Goal: Transaction & Acquisition: Purchase product/service

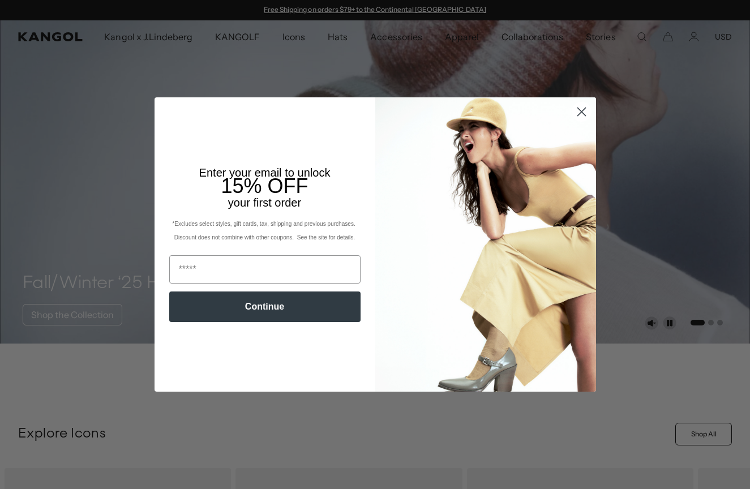
click at [579, 114] on icon "Close dialog" at bounding box center [581, 112] width 8 height 8
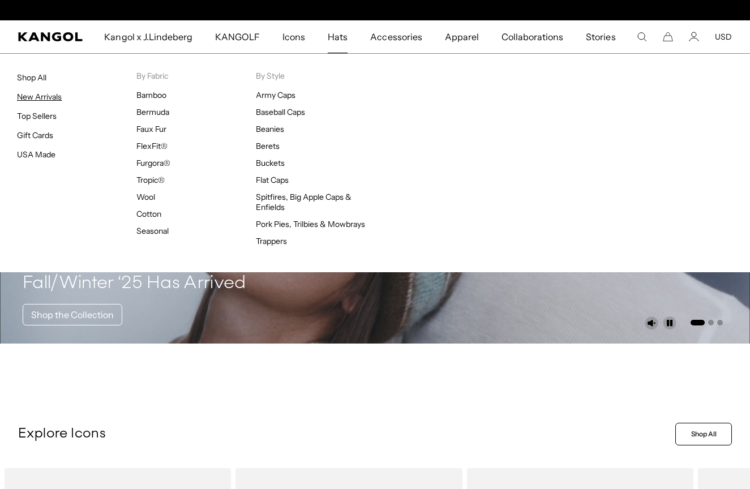
scroll to position [0, 233]
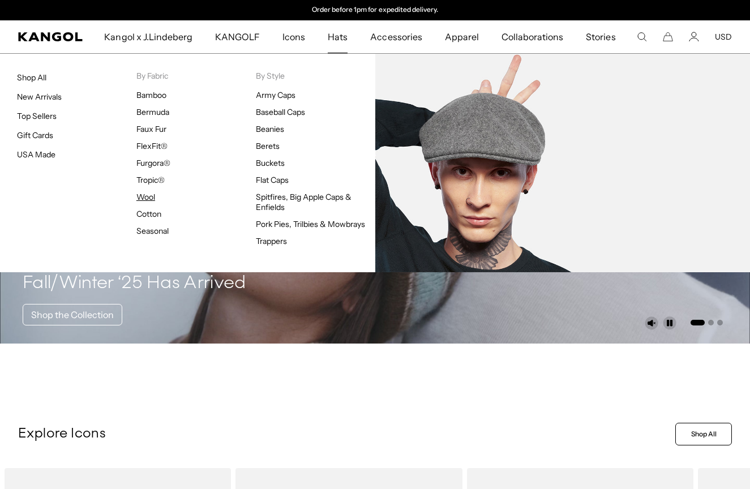
click at [150, 196] on link "Wool" at bounding box center [145, 197] width 19 height 10
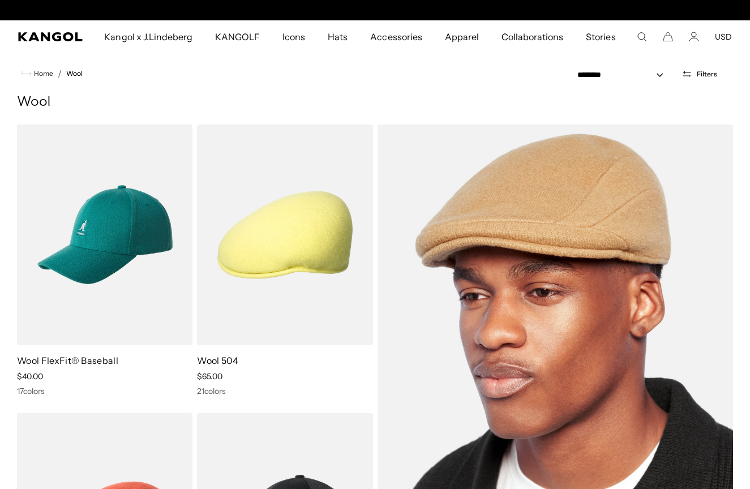
scroll to position [0, 233]
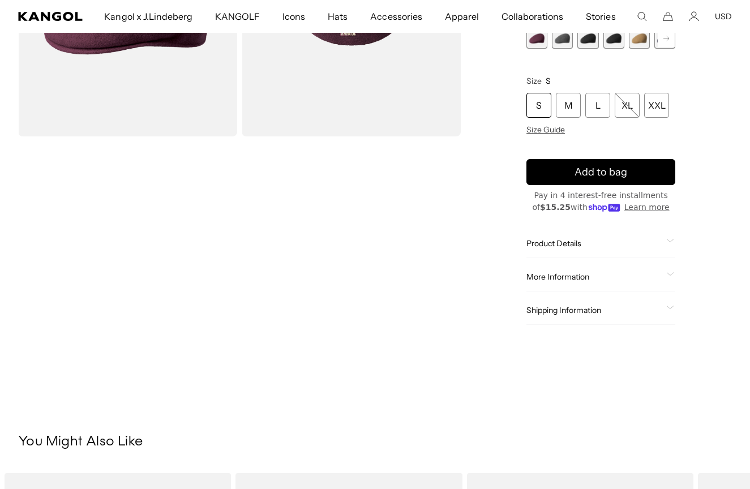
scroll to position [212, 0]
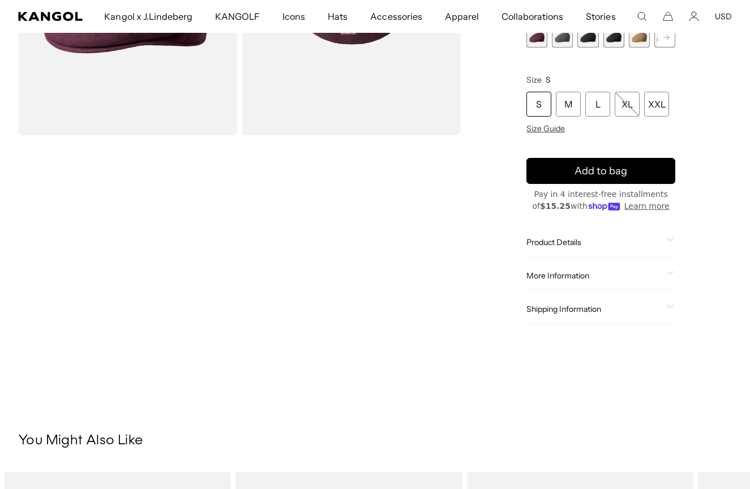
click at [574, 238] on div "Product Details This version of the classic Wool 504 is produced in America; pa…" at bounding box center [600, 242] width 149 height 29
click at [571, 242] on span "Product Details" at bounding box center [593, 242] width 135 height 10
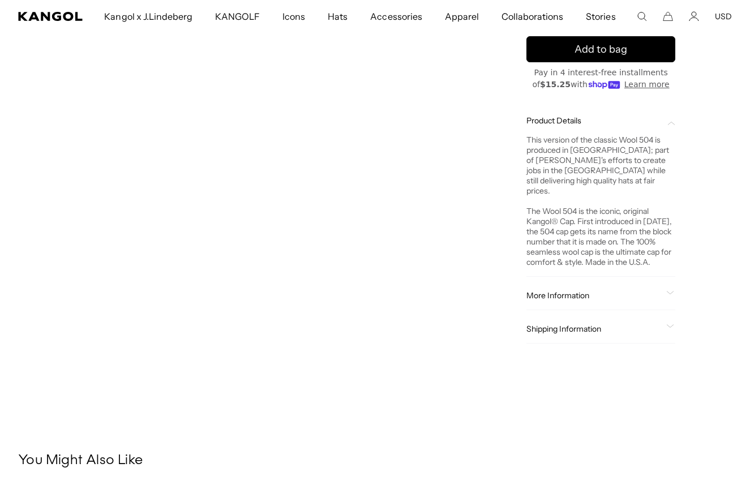
scroll to position [0, 233]
click at [553, 290] on span "More Information" at bounding box center [593, 295] width 135 height 10
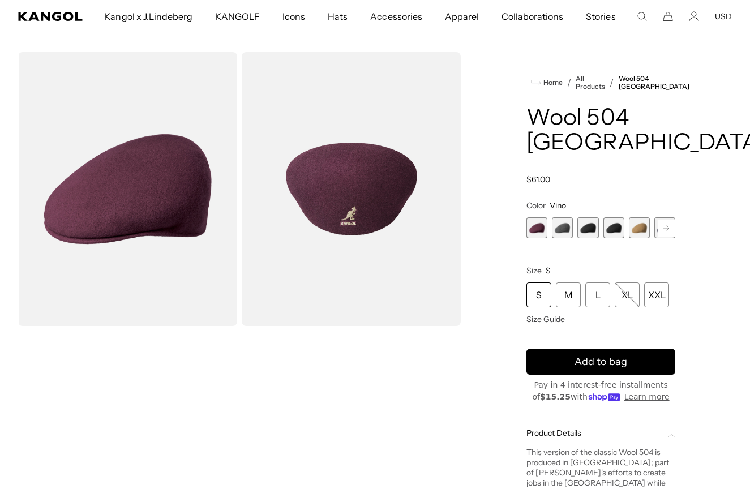
scroll to position [0, 0]
click at [612, 230] on span "4 of 12" at bounding box center [613, 227] width 21 height 21
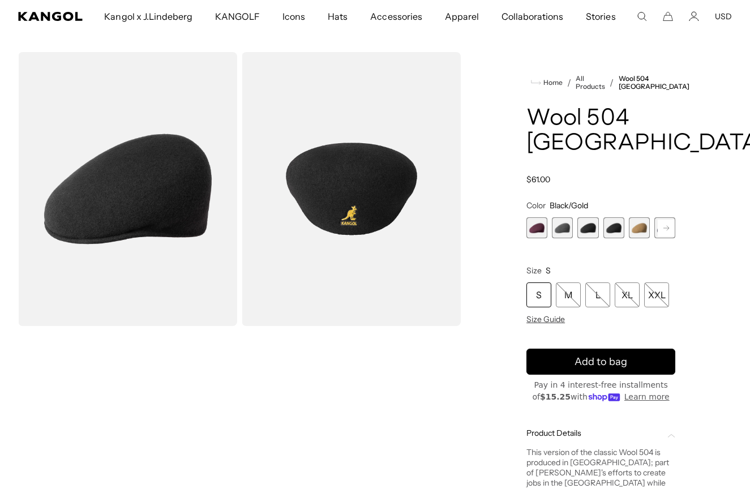
click at [609, 225] on span "4 of 12" at bounding box center [613, 227] width 21 height 21
click at [667, 228] on icon at bounding box center [666, 227] width 6 height 5
click at [665, 228] on rect at bounding box center [665, 228] width 17 height 17
click at [610, 229] on span "7 of 12" at bounding box center [613, 227] width 21 height 21
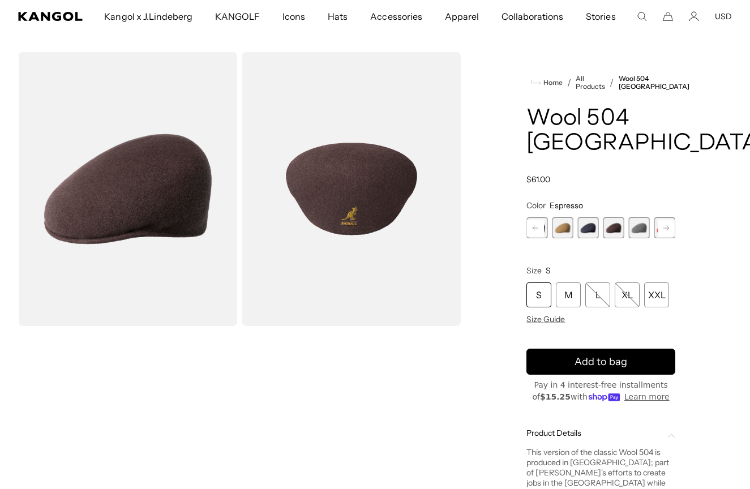
click at [665, 234] on rect at bounding box center [665, 228] width 17 height 17
click at [637, 231] on span "11 of 12" at bounding box center [639, 227] width 21 height 21
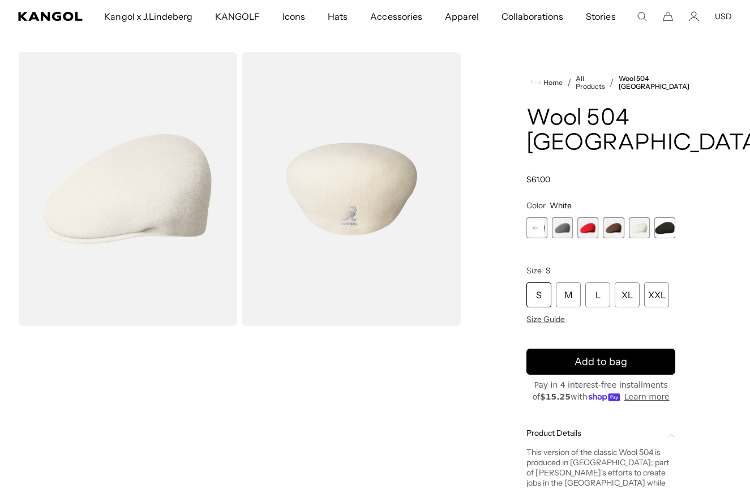
click at [656, 229] on span "12 of 12" at bounding box center [664, 227] width 21 height 21
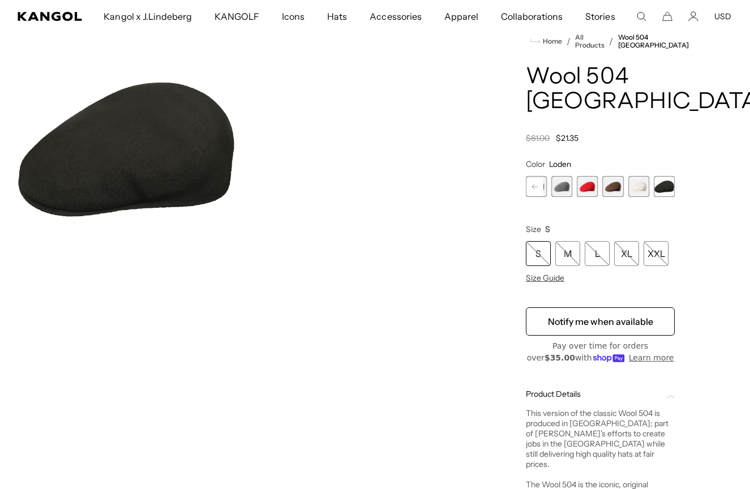
scroll to position [63, 0]
click at [648, 187] on span "11 of 12" at bounding box center [639, 186] width 21 height 21
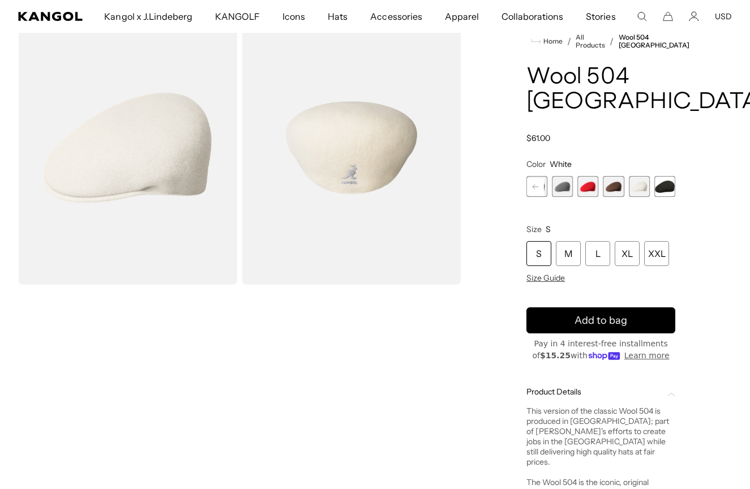
click at [624, 189] on span "10 of 12" at bounding box center [613, 186] width 21 height 21
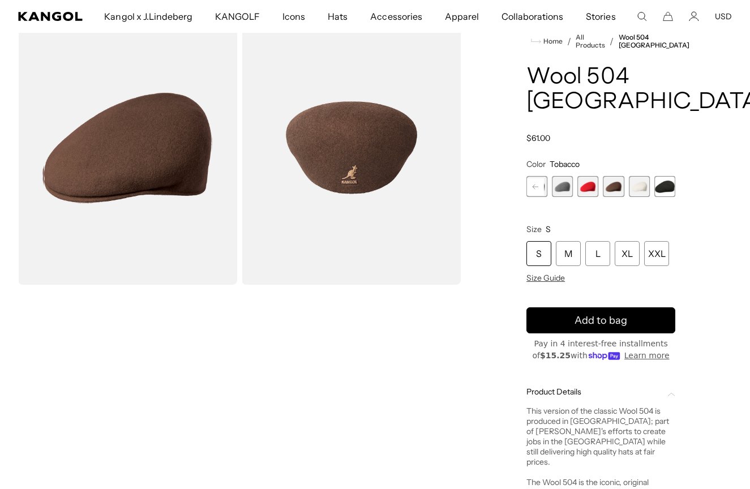
click at [616, 189] on span "10 of 12" at bounding box center [613, 186] width 21 height 21
click at [590, 187] on span "9 of 12" at bounding box center [587, 186] width 21 height 21
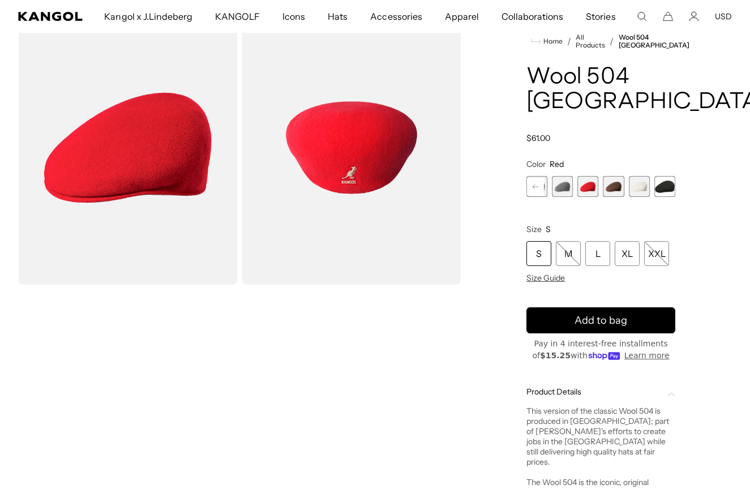
click at [561, 187] on span "8 of 12" at bounding box center [562, 186] width 21 height 21
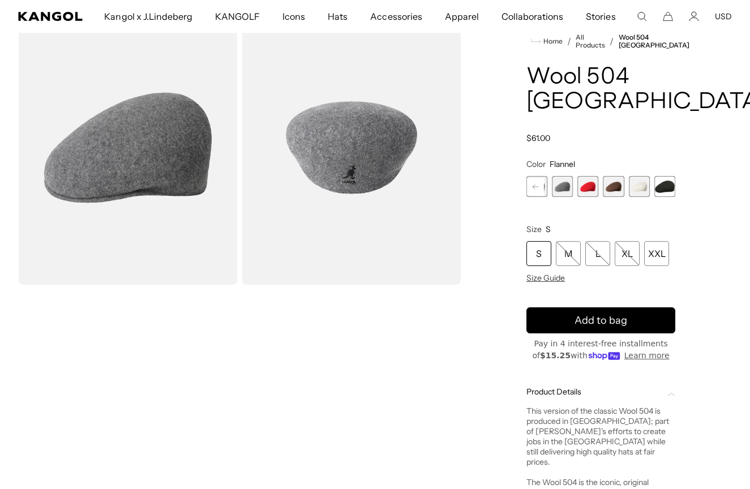
click at [541, 187] on rect at bounding box center [535, 186] width 17 height 17
click at [561, 193] on span "7 of 12" at bounding box center [562, 186] width 21 height 21
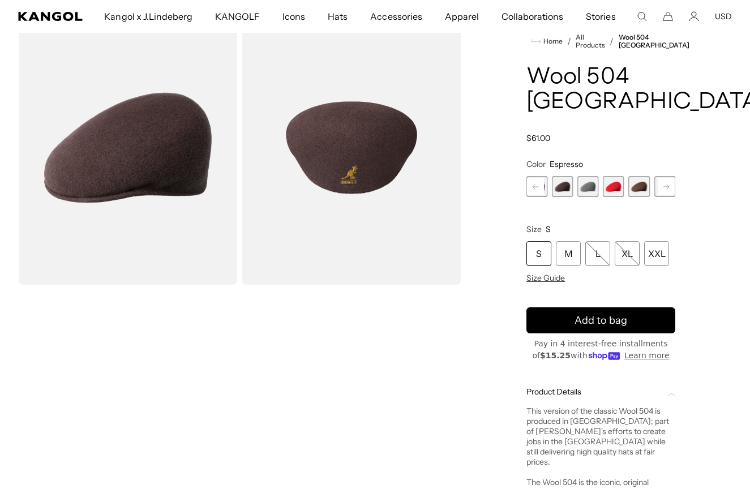
click at [538, 193] on rect at bounding box center [535, 186] width 17 height 17
click at [556, 193] on span "6 of 12" at bounding box center [562, 186] width 21 height 21
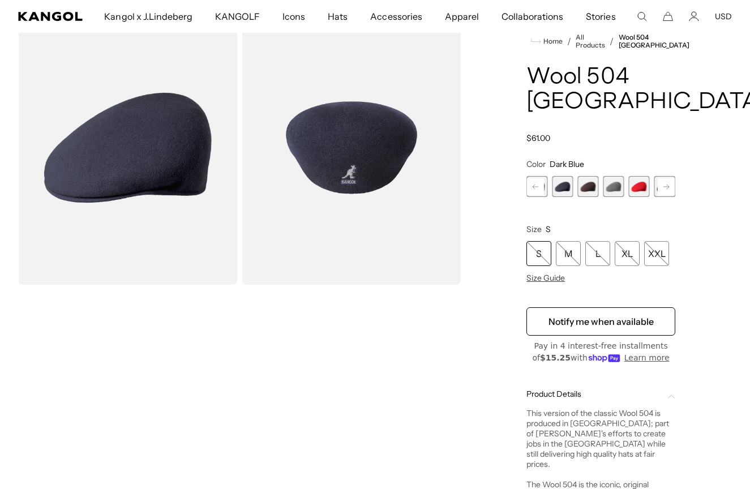
scroll to position [0, 233]
click at [539, 190] on rect at bounding box center [535, 186] width 17 height 17
click at [558, 190] on span "5 of 12" at bounding box center [562, 186] width 21 height 21
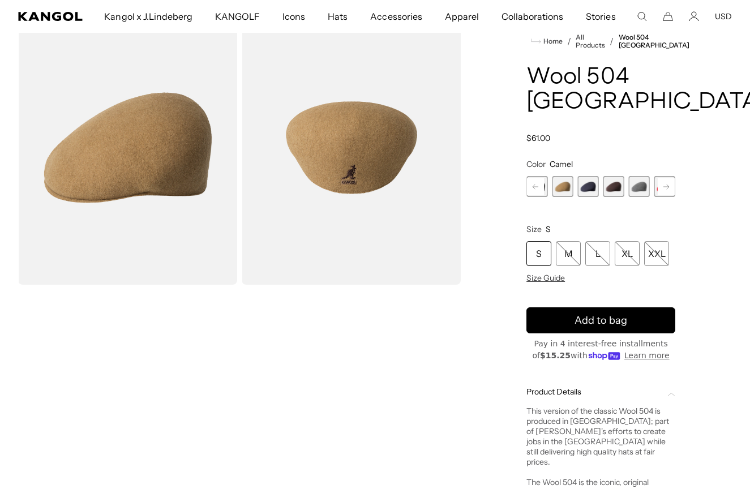
click at [535, 188] on rect at bounding box center [535, 186] width 17 height 17
click at [561, 189] on span "4 of 12" at bounding box center [562, 186] width 21 height 21
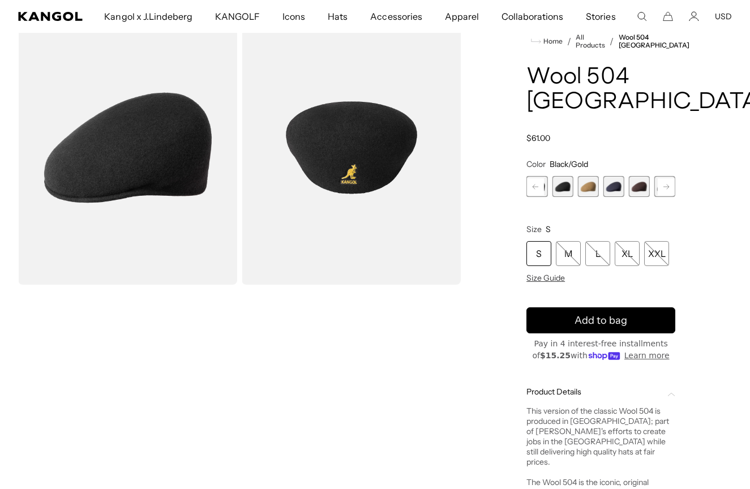
click at [531, 188] on rect at bounding box center [535, 186] width 17 height 17
click at [557, 190] on span "3 of 12" at bounding box center [562, 186] width 21 height 21
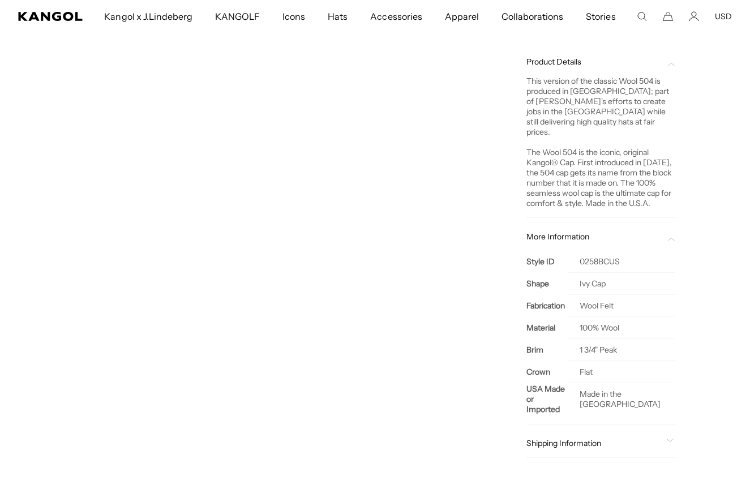
click at [640, 438] on span "Shipping Information" at bounding box center [593, 443] width 135 height 10
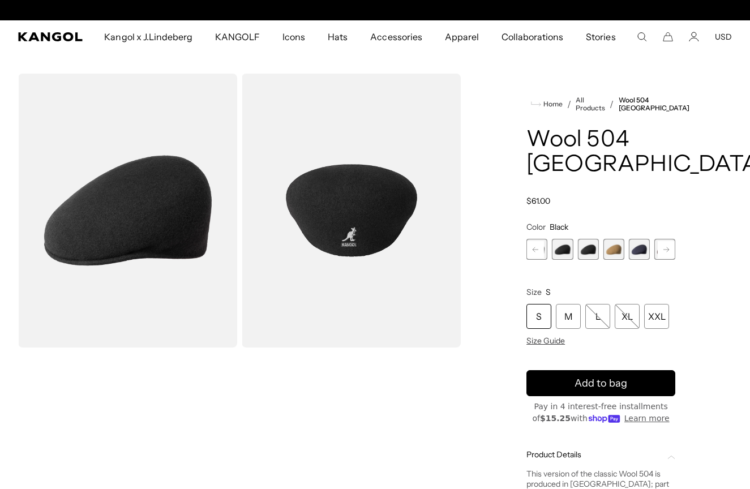
scroll to position [0, 233]
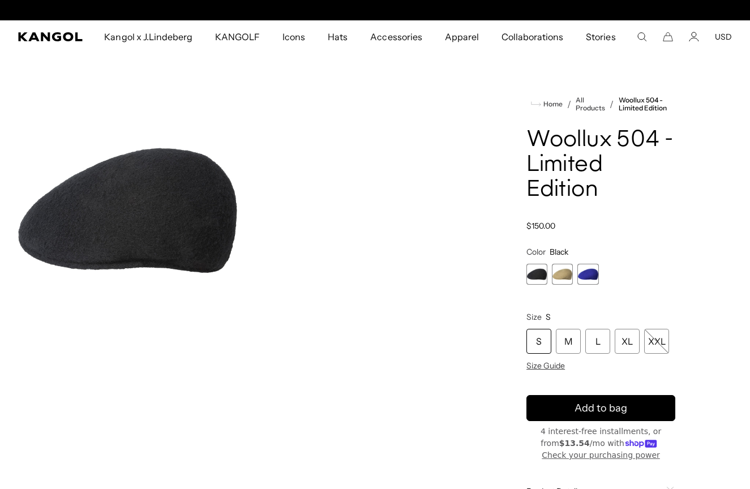
scroll to position [0, 233]
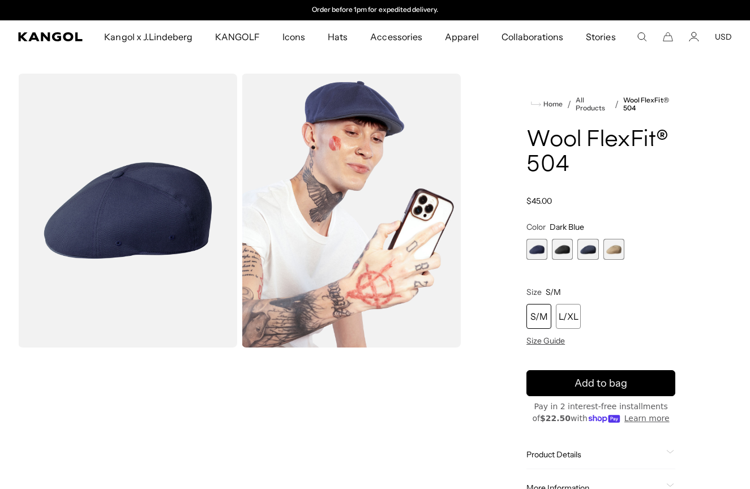
scroll to position [0, 233]
click at [558, 256] on span "2 of 4" at bounding box center [562, 249] width 21 height 21
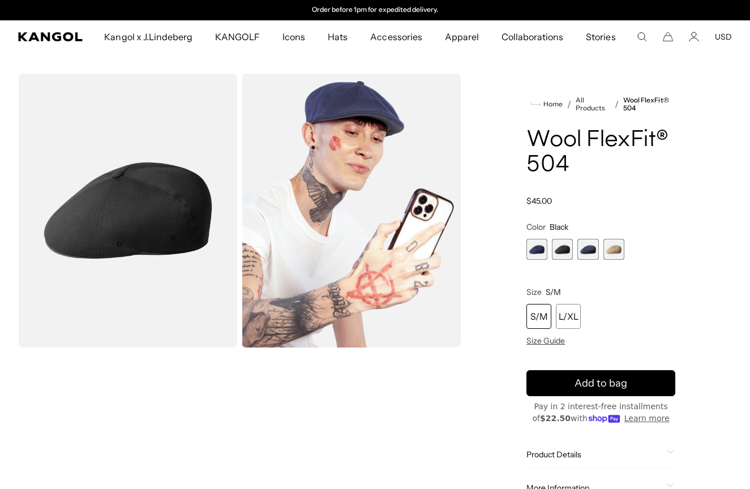
click at [588, 254] on span "3 of 4" at bounding box center [587, 249] width 21 height 21
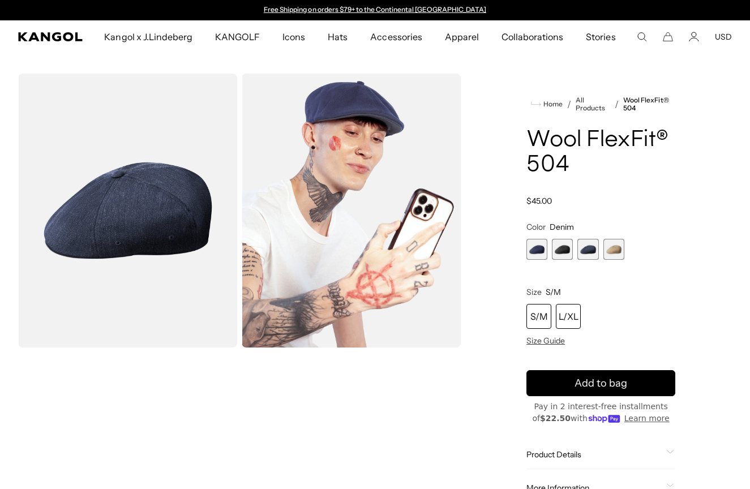
click at [569, 323] on div "L/XL" at bounding box center [568, 316] width 25 height 25
click at [583, 248] on span "3 of 4" at bounding box center [587, 249] width 21 height 21
click at [562, 248] on span "2 of 4" at bounding box center [562, 249] width 21 height 21
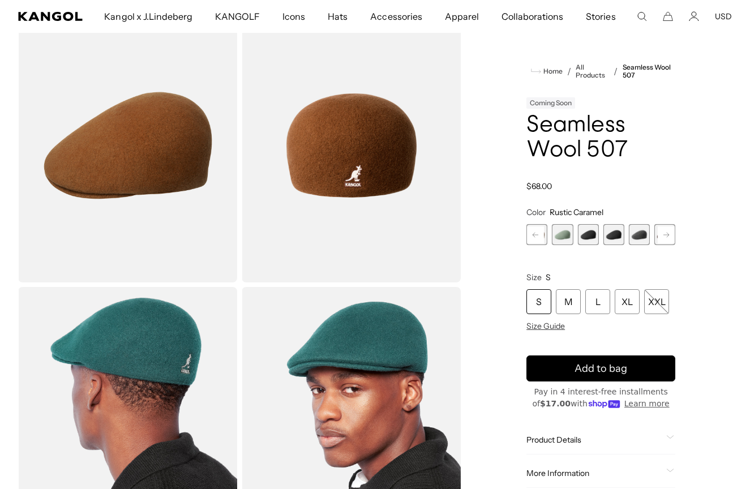
click at [619, 239] on span "5 of 9" at bounding box center [613, 234] width 21 height 21
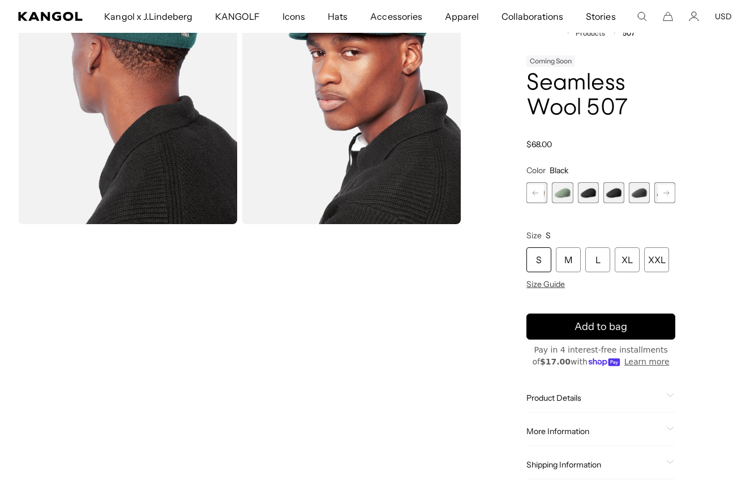
click at [638, 396] on span "Product Details" at bounding box center [593, 398] width 135 height 10
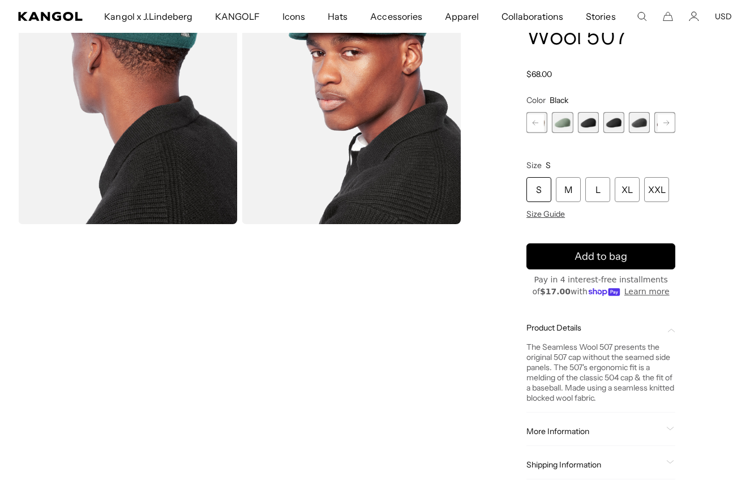
scroll to position [449, 0]
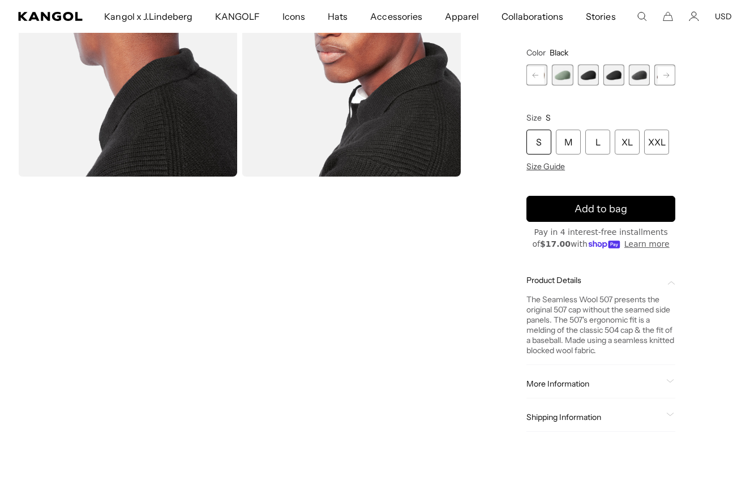
click at [644, 390] on div "More Information Style ID K0875FA Shape Ivy Cap Fabrication Wool Blend Material…" at bounding box center [600, 383] width 149 height 29
click at [663, 382] on div "More Information" at bounding box center [600, 384] width 149 height 10
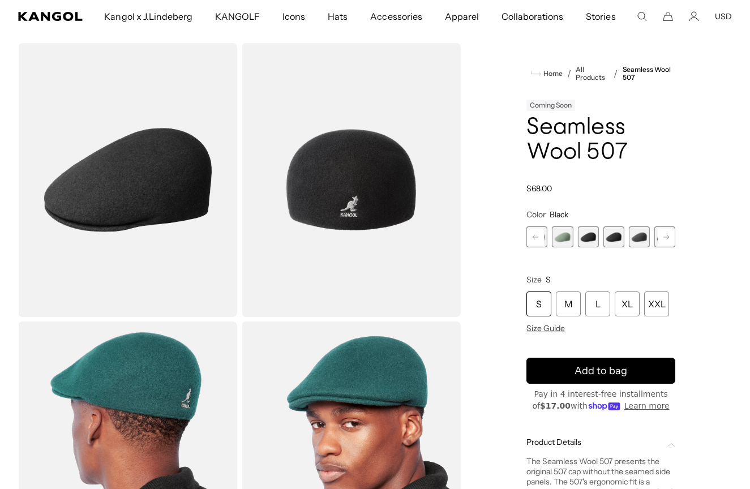
scroll to position [0, 233]
click at [621, 309] on div "XL" at bounding box center [626, 303] width 25 height 25
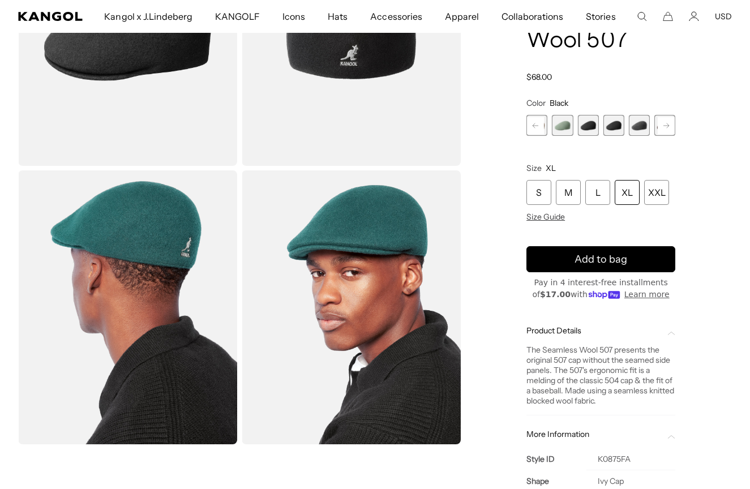
scroll to position [182, 0]
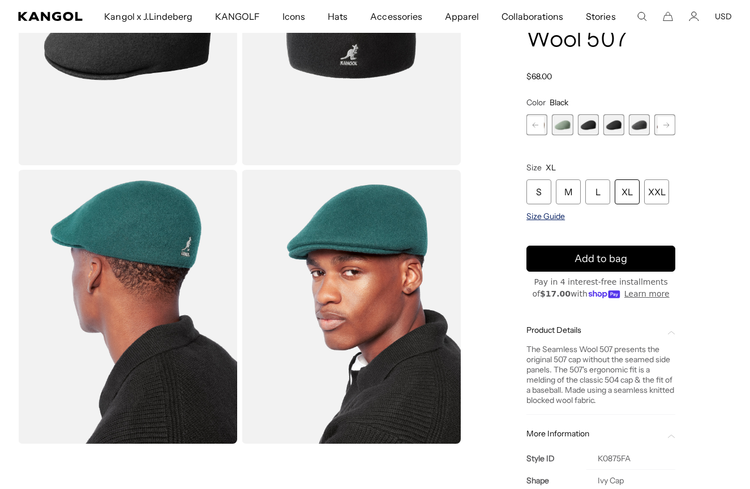
click at [544, 216] on span "Size Guide" at bounding box center [545, 216] width 38 height 10
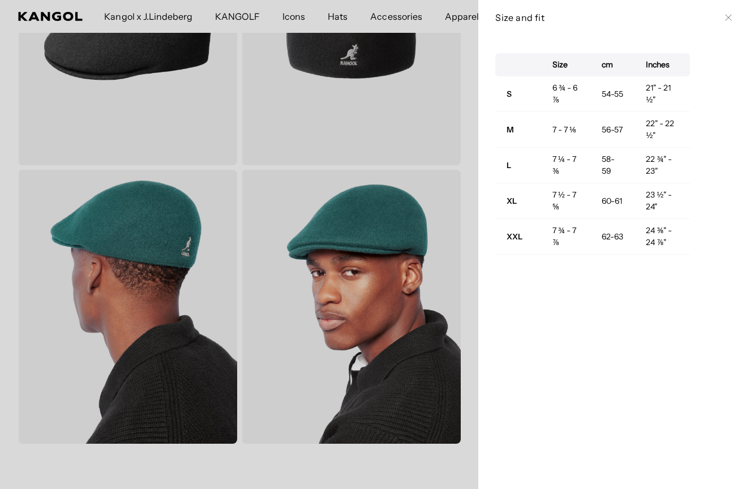
scroll to position [0, 0]
click at [729, 18] on icon at bounding box center [728, 17] width 7 height 7
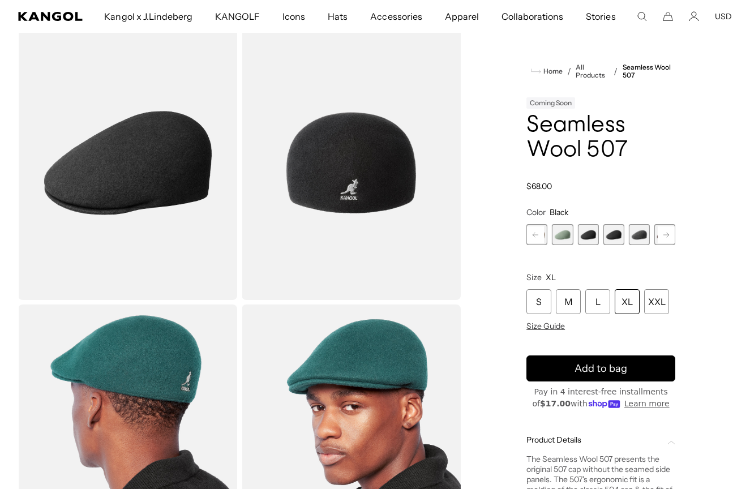
click at [624, 310] on div "XL" at bounding box center [626, 301] width 25 height 25
click at [626, 301] on div "XL" at bounding box center [626, 301] width 25 height 25
click at [611, 237] on span "5 of 9" at bounding box center [613, 234] width 21 height 21
click at [590, 238] on span "4 of 9" at bounding box center [587, 234] width 21 height 21
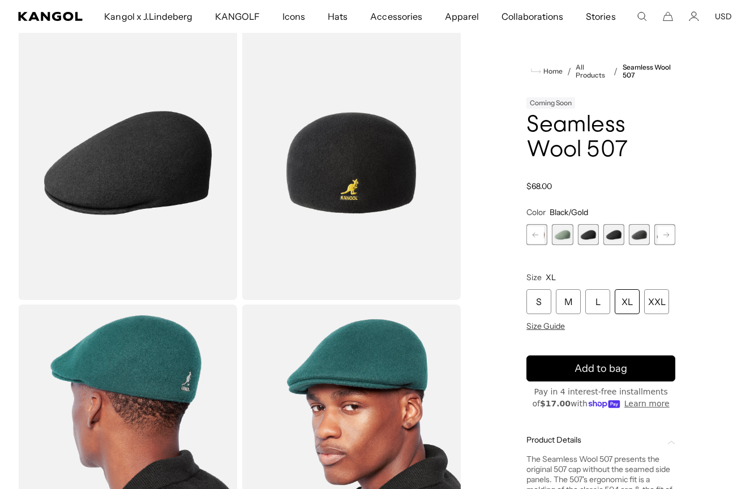
click at [561, 239] on span "3 of 9" at bounding box center [562, 234] width 21 height 21
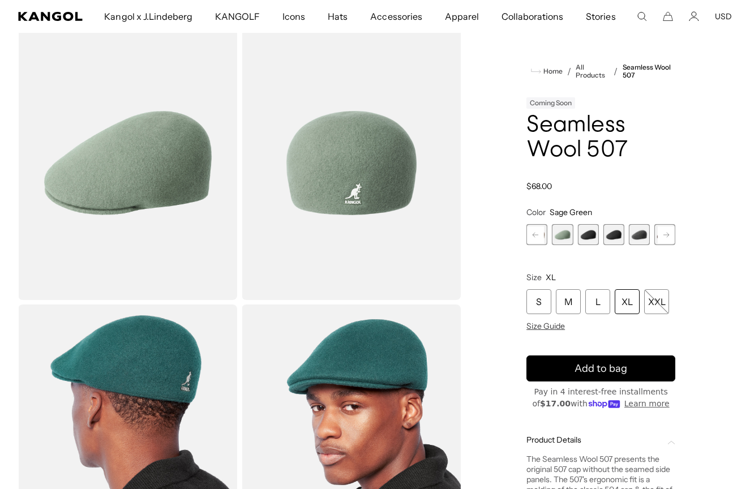
click at [626, 235] on div "Coral Flame Variant sold out or unavailable Rustic Caramel Variant sold out or …" at bounding box center [575, 234] width 149 height 21
click at [616, 238] on span "5 of 9" at bounding box center [613, 234] width 21 height 21
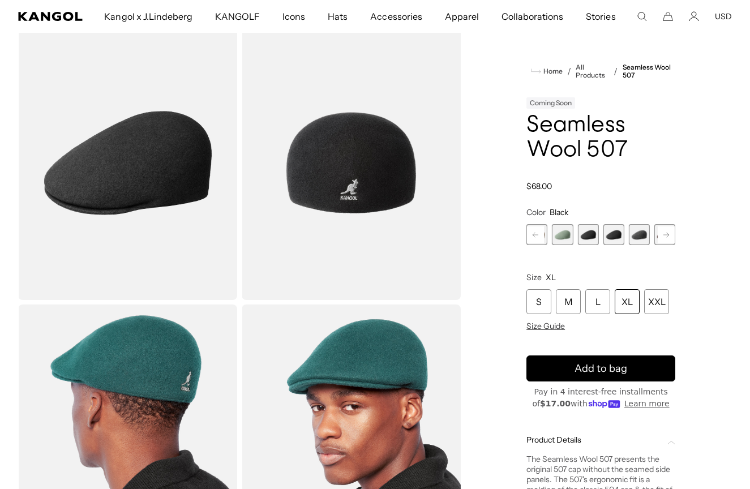
click at [622, 306] on div "XL" at bounding box center [626, 301] width 25 height 25
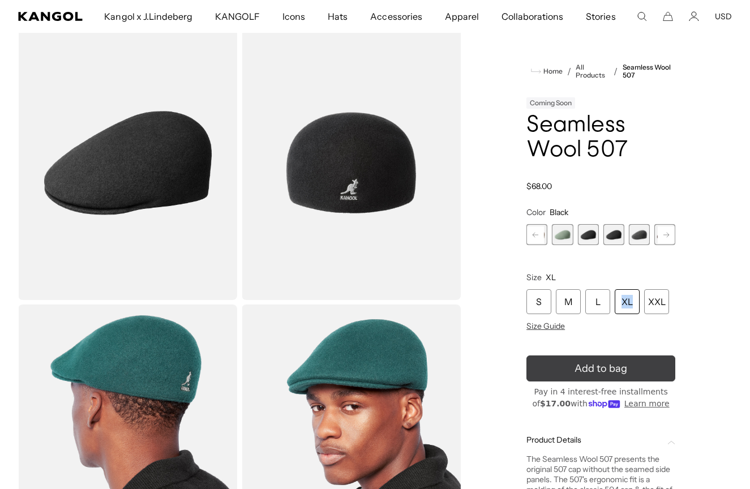
click at [616, 369] on span "Add to bag" at bounding box center [600, 368] width 53 height 15
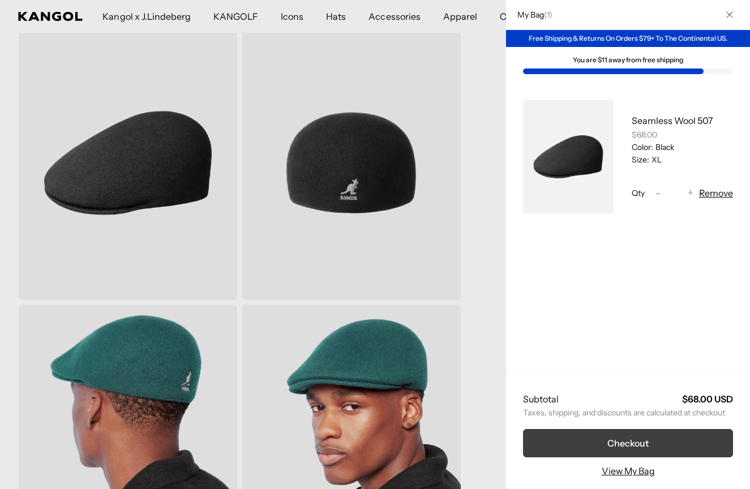
click at [561, 439] on button "Checkout" at bounding box center [628, 443] width 210 height 28
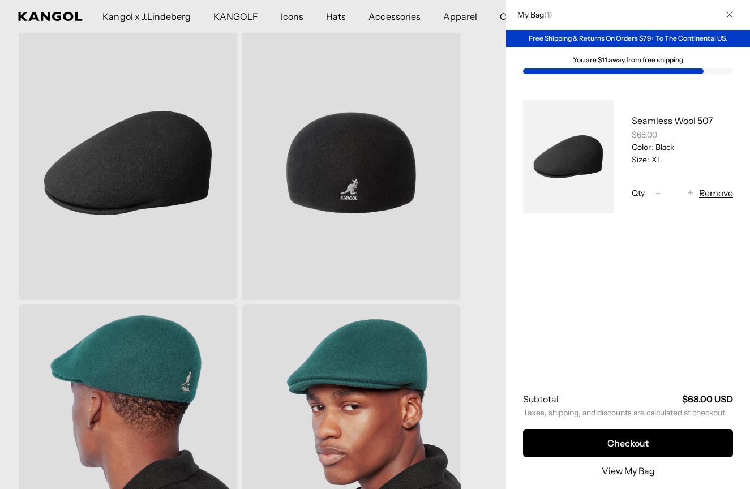
scroll to position [0, 233]
